Goal: Task Accomplishment & Management: Manage account settings

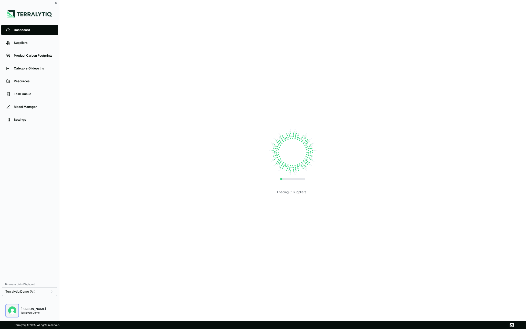
click at [13, 311] on img "Open user button" at bounding box center [12, 310] width 8 height 8
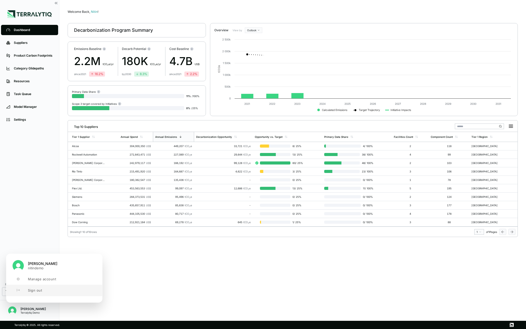
click at [24, 292] on button "Sign out" at bounding box center [54, 289] width 96 height 11
